Goal: Transaction & Acquisition: Purchase product/service

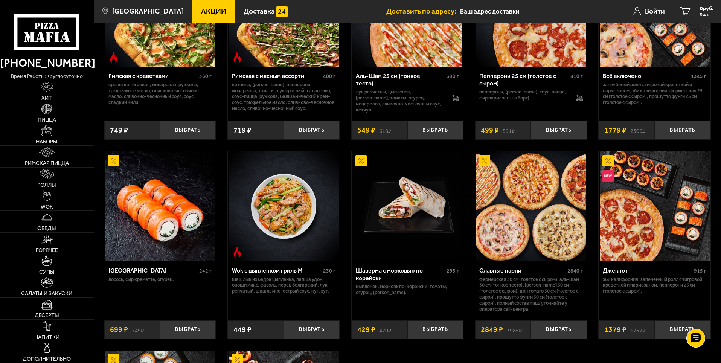
scroll to position [301, 0]
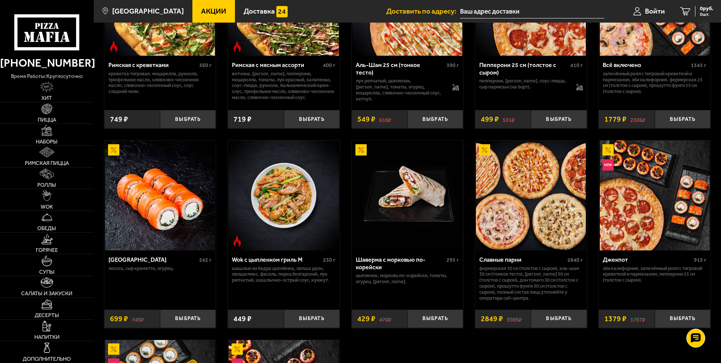
click at [516, 187] on img at bounding box center [531, 195] width 110 height 110
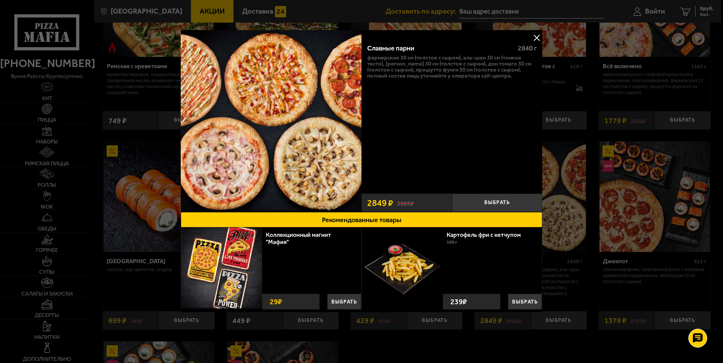
click at [536, 35] on button at bounding box center [536, 37] width 11 height 11
